Goal: Transaction & Acquisition: Purchase product/service

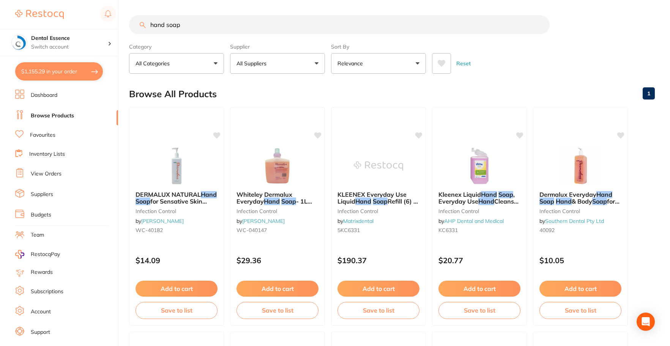
click at [73, 74] on button "$1,155.29 in your order" at bounding box center [59, 71] width 88 height 18
checkbox input "true"
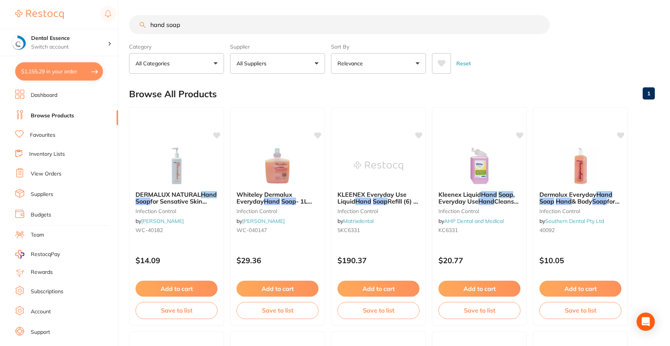
checkbox input "true"
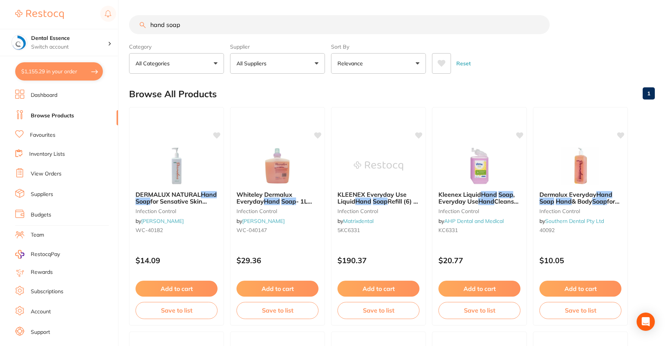
checkbox input "true"
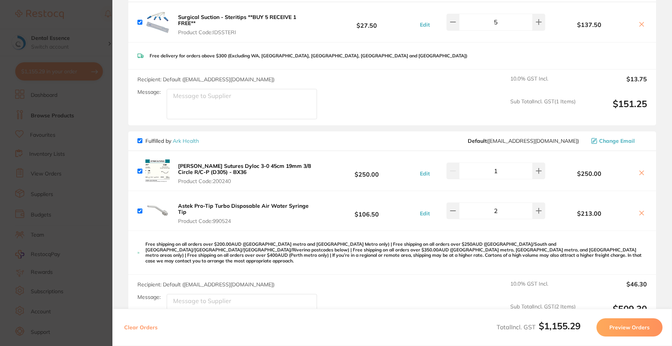
scroll to position [554, 0]
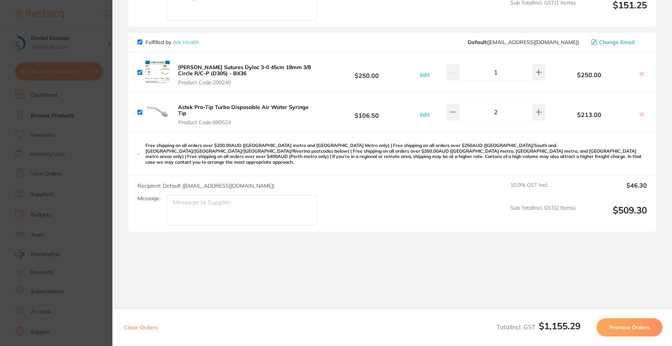
click at [609, 325] on button "Preview Orders" at bounding box center [630, 327] width 66 height 18
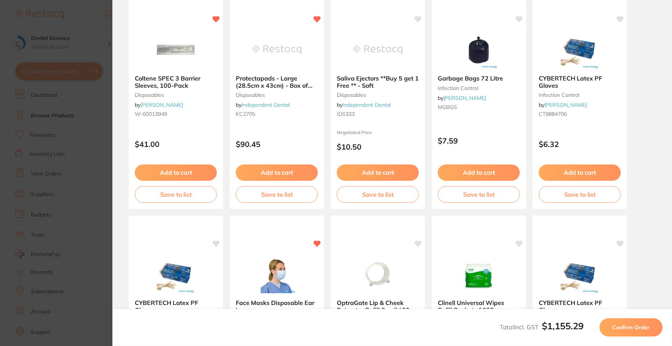
scroll to position [0, 0]
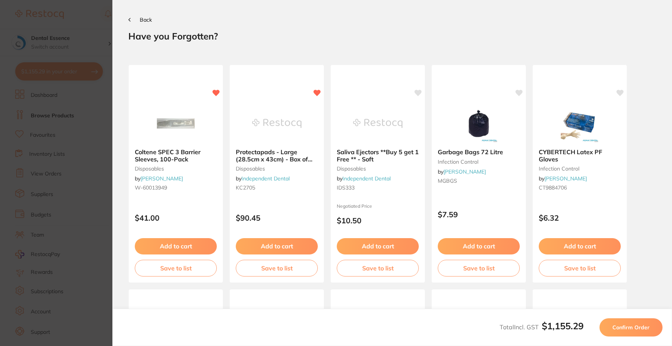
click at [617, 324] on span "Confirm Order" at bounding box center [630, 327] width 37 height 7
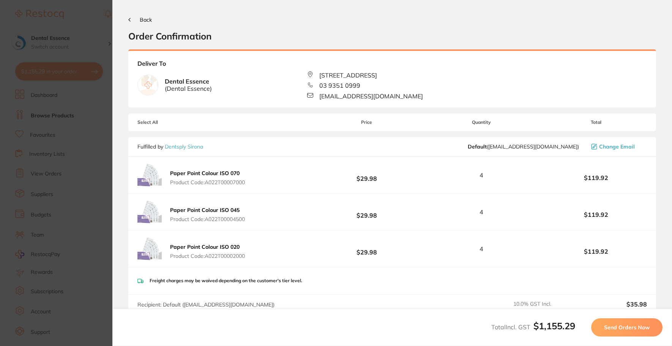
click at [617, 324] on span "Send Orders Now" at bounding box center [627, 327] width 46 height 7
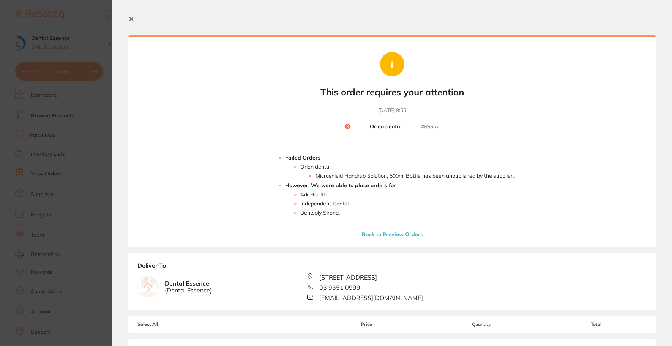
click at [388, 232] on button "Back to Preview Orders" at bounding box center [393, 234] width 66 height 7
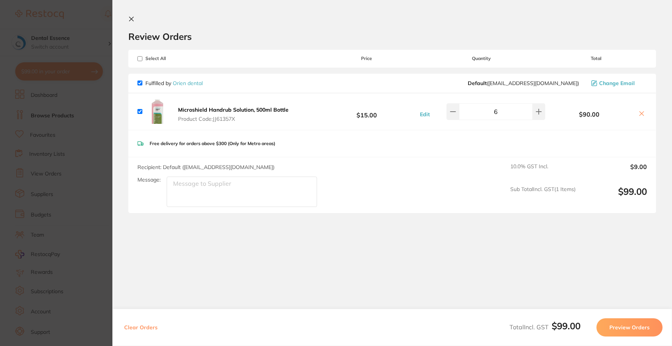
click at [133, 16] on section "Review Orders Your orders are being processed and we will notify you once we ha…" at bounding box center [392, 166] width 560 height 333
click at [129, 19] on icon at bounding box center [131, 19] width 6 height 6
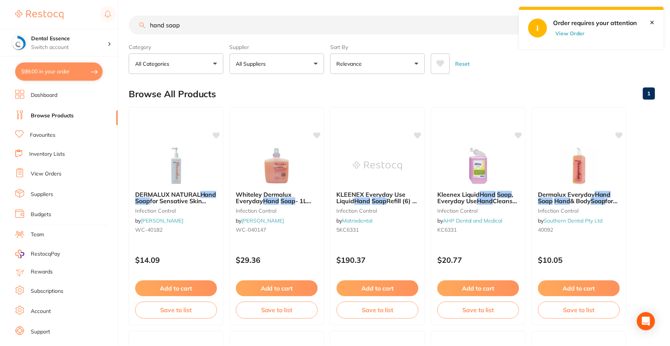
scroll to position [0, 0]
click at [219, 24] on input "hand soap" at bounding box center [339, 24] width 421 height 19
type input "hand rub"
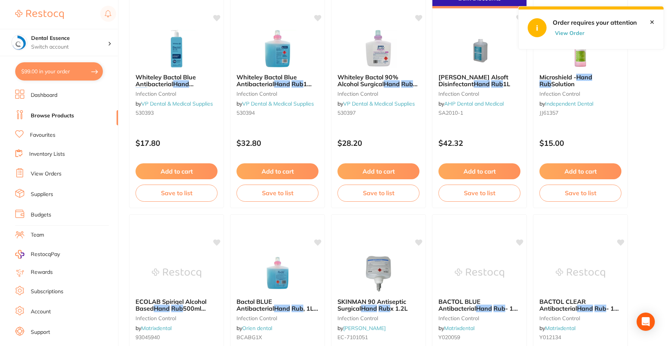
scroll to position [304, 0]
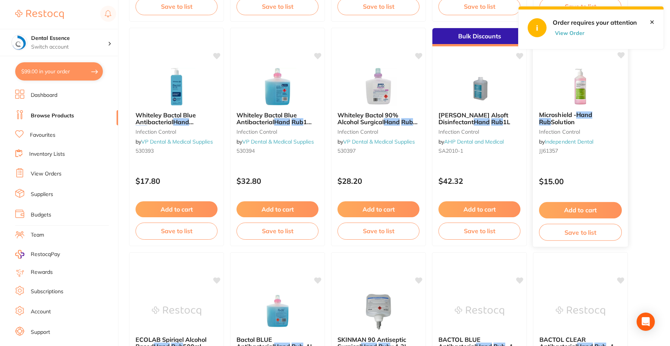
click at [562, 212] on button "Add to cart" at bounding box center [580, 210] width 83 height 16
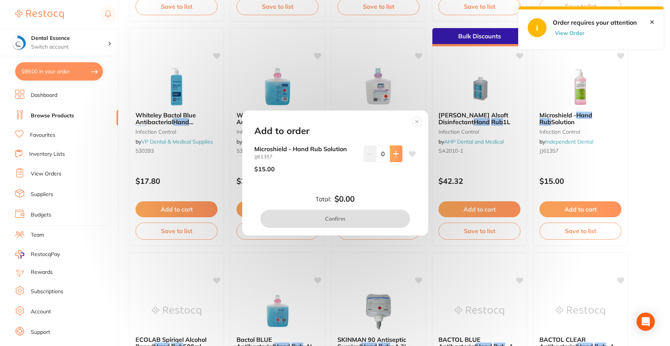
click at [391, 155] on button at bounding box center [396, 153] width 13 height 17
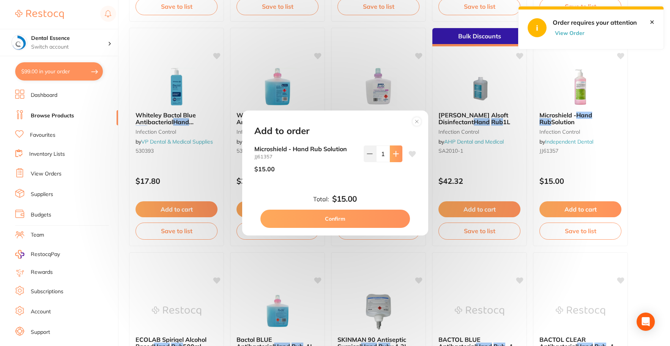
click at [391, 155] on button at bounding box center [396, 153] width 13 height 17
type input "5"
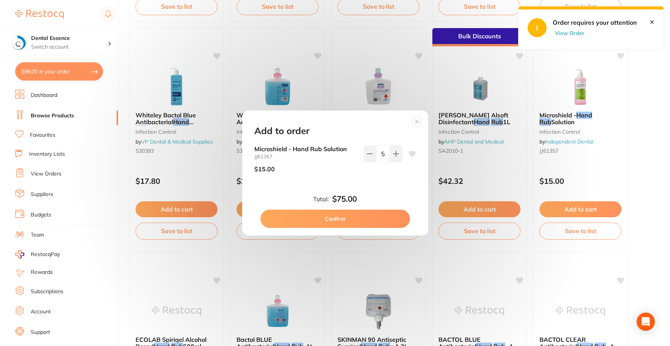
click at [371, 215] on button "Confirm" at bounding box center [335, 219] width 150 height 18
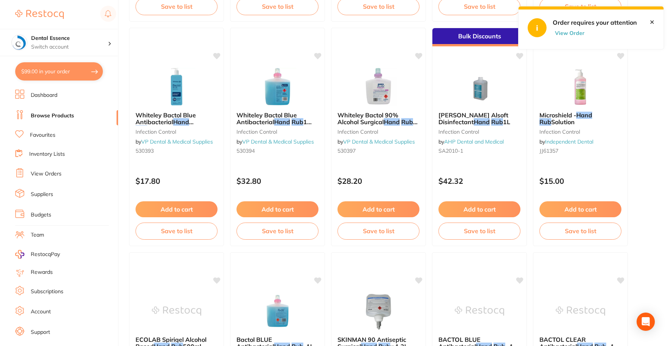
click at [65, 71] on button "$99.00 in your order" at bounding box center [59, 71] width 88 height 18
checkbox input "true"
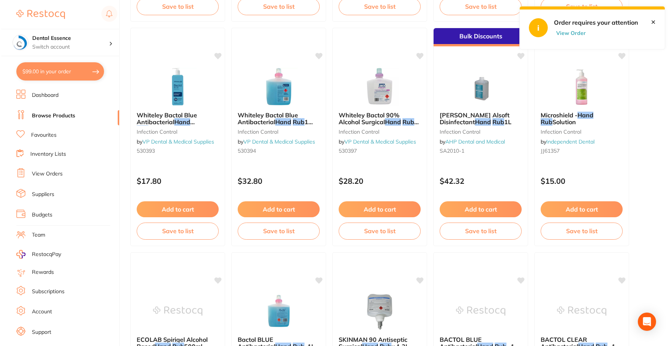
scroll to position [0, 0]
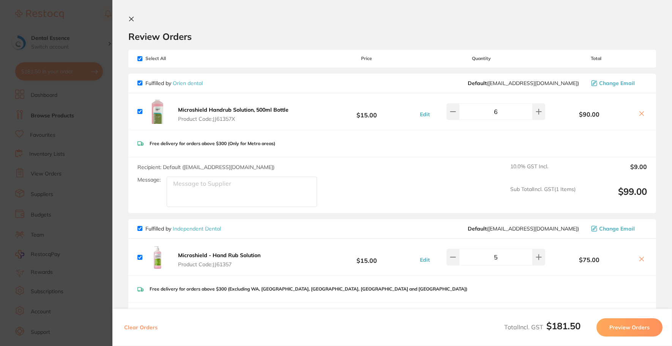
click at [640, 113] on icon at bounding box center [642, 114] width 4 height 4
click at [640, 116] on icon at bounding box center [642, 113] width 6 height 6
click at [137, 58] on div "Select All Price Quantity Total" at bounding box center [392, 58] width 528 height 17
click at [142, 60] on span "Select All" at bounding box center [175, 58] width 76 height 5
click at [141, 55] on div "Select All Price Quantity Total" at bounding box center [392, 58] width 528 height 17
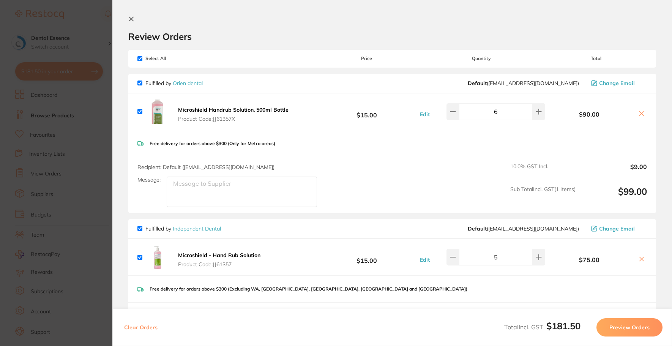
click at [139, 58] on input "checkbox" at bounding box center [139, 58] width 5 height 5
checkbox input "false"
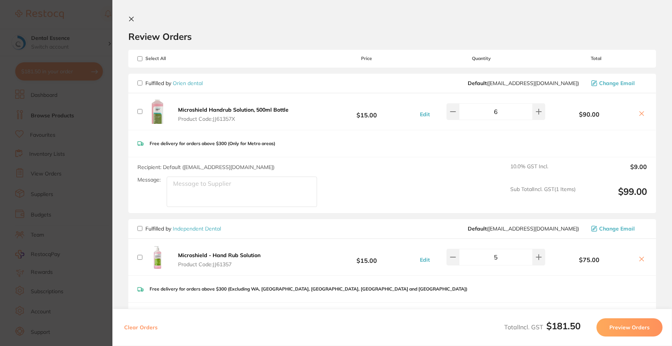
checkbox input "false"
click at [138, 228] on input "checkbox" at bounding box center [139, 228] width 5 height 5
checkbox input "true"
click at [637, 330] on button "Preview Orders" at bounding box center [630, 327] width 66 height 18
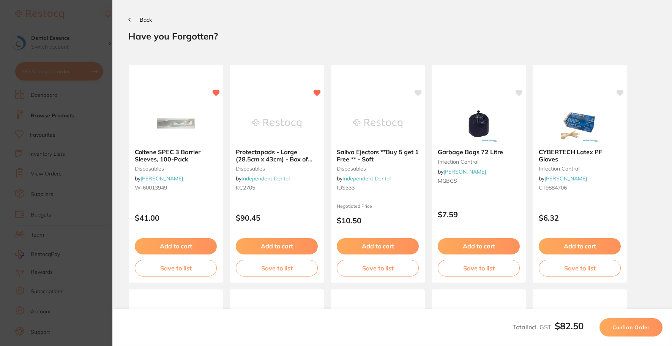
click at [637, 330] on span "Confirm Order" at bounding box center [630, 327] width 37 height 7
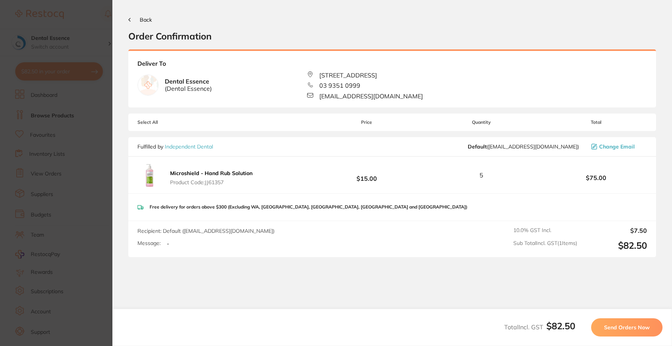
click at [637, 330] on span "Send Orders Now" at bounding box center [627, 327] width 46 height 7
